Goal: Transaction & Acquisition: Purchase product/service

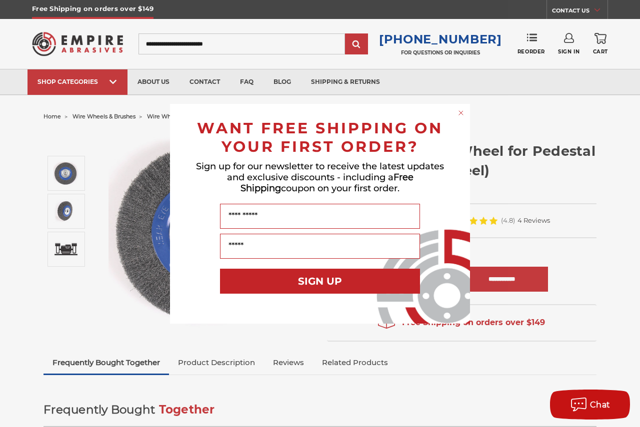
click at [463, 115] on circle "Close dialog" at bounding box center [460, 112] width 9 height 9
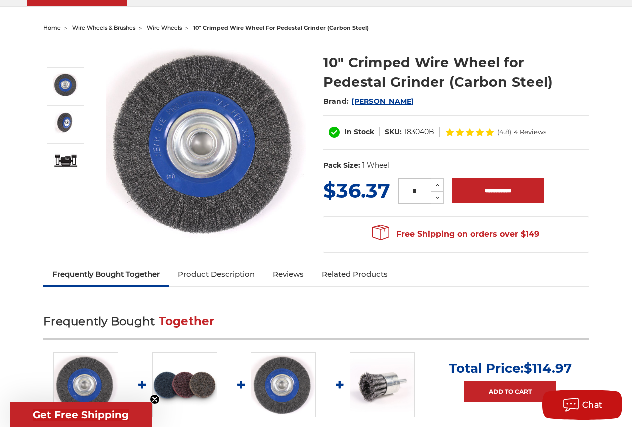
scroll to position [50, 0]
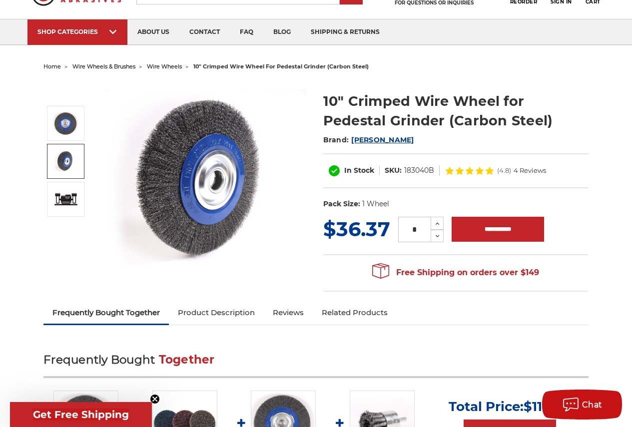
click at [64, 165] on img at bounding box center [65, 161] width 25 height 25
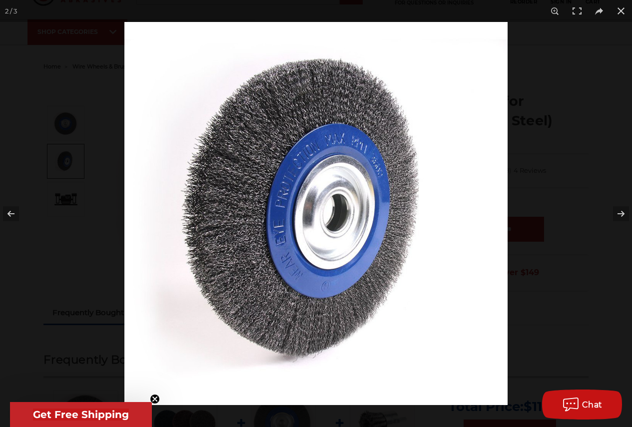
scroll to position [50, 0]
click at [615, 6] on button at bounding box center [621, 11] width 22 height 22
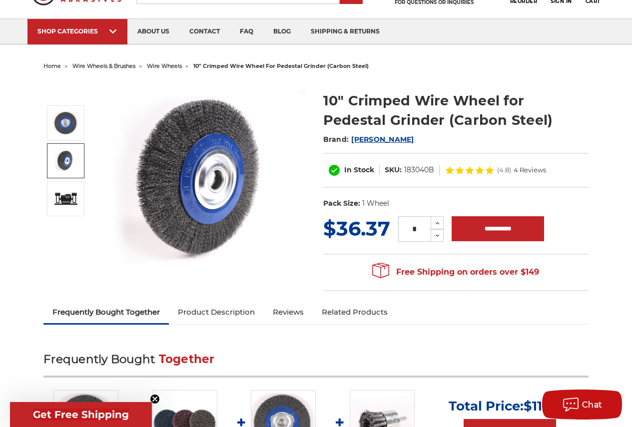
scroll to position [50, 0]
